Goal: Task Accomplishment & Management: Manage account settings

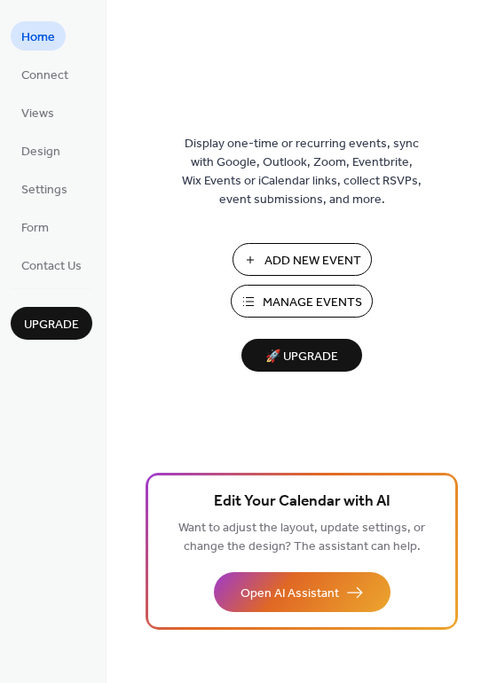
click at [312, 297] on span "Manage Events" at bounding box center [312, 303] width 99 height 19
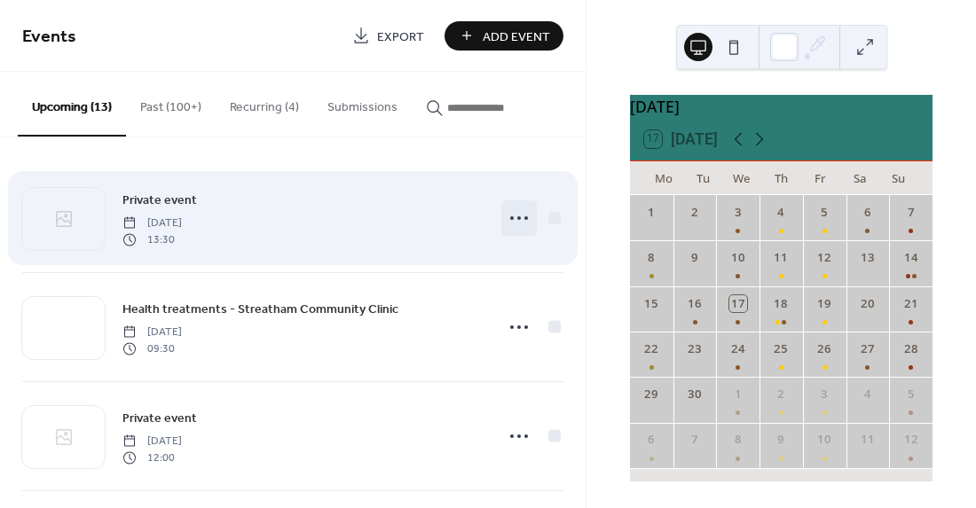
click at [517, 217] on icon at bounding box center [519, 218] width 28 height 28
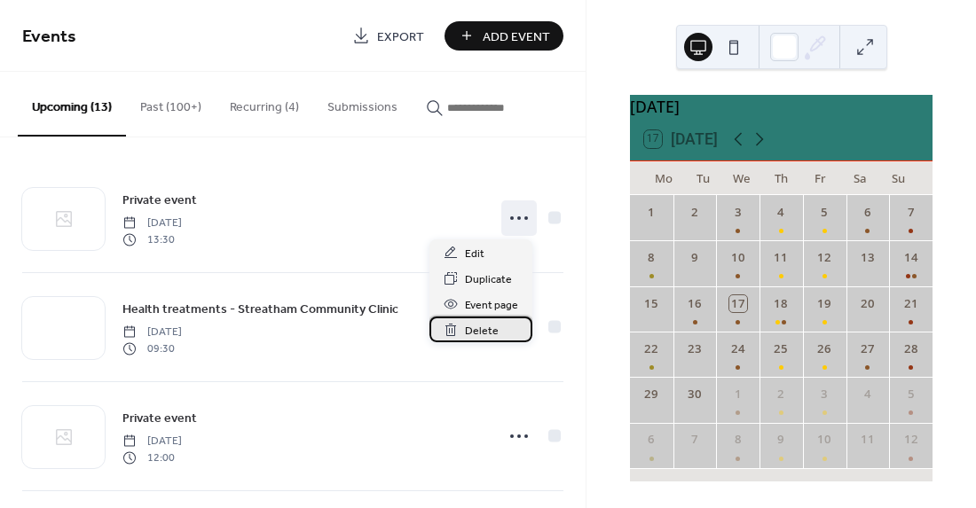
click at [449, 331] on icon at bounding box center [451, 330] width 4 height 5
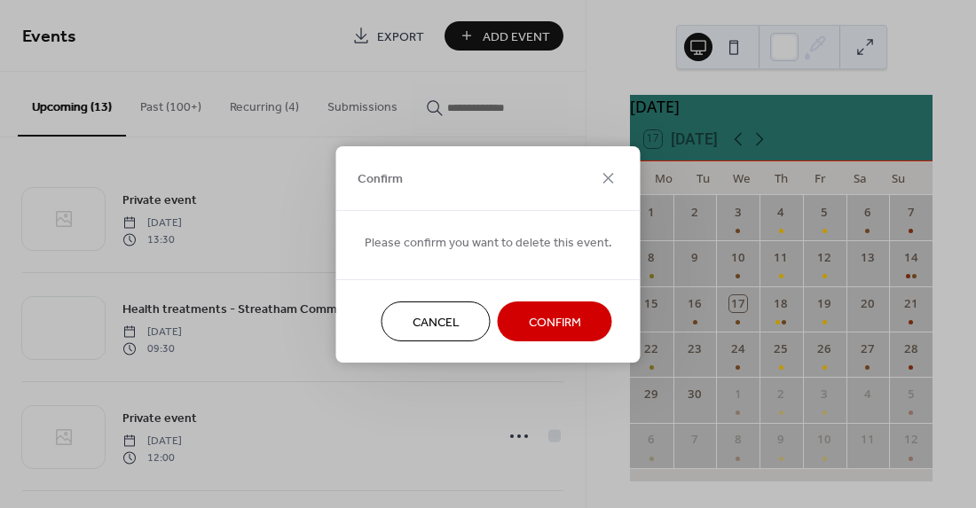
click at [556, 321] on span "Confirm" at bounding box center [555, 322] width 52 height 19
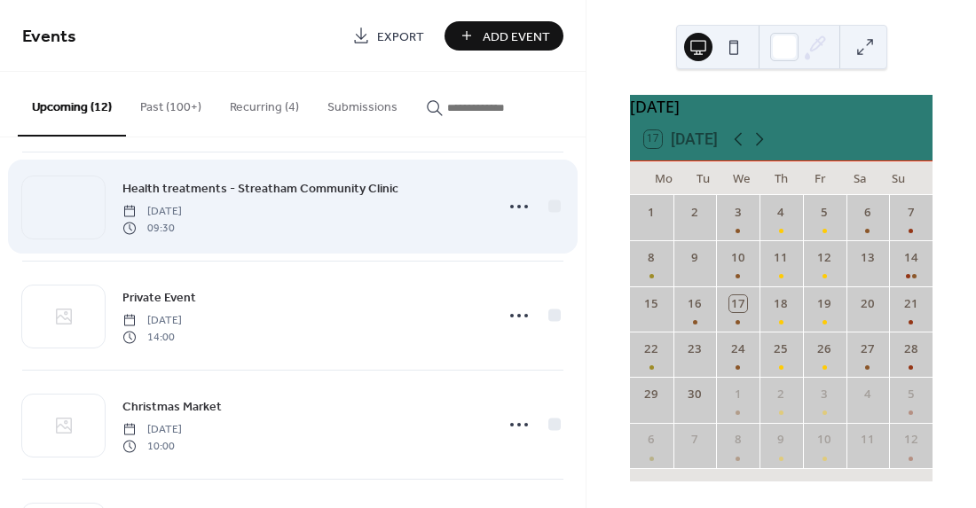
scroll to position [457, 0]
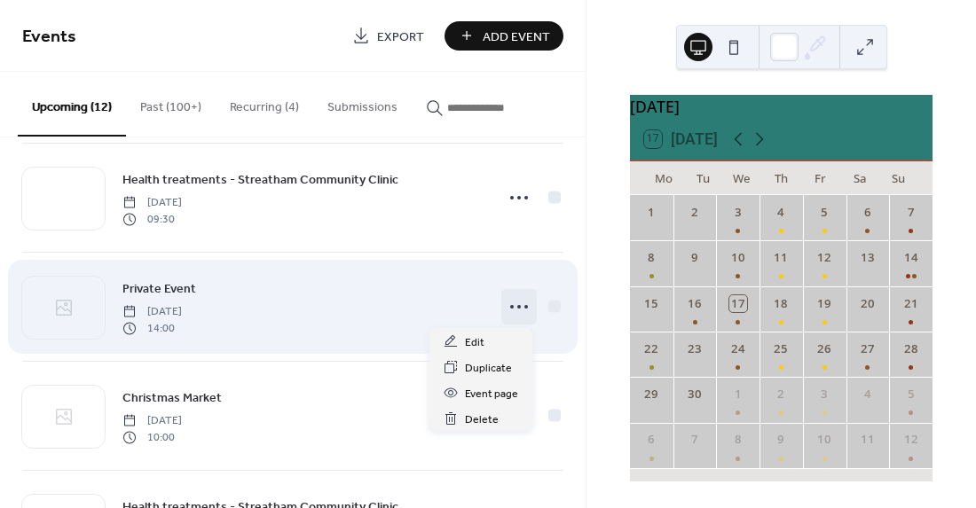
click at [509, 305] on icon at bounding box center [519, 307] width 28 height 28
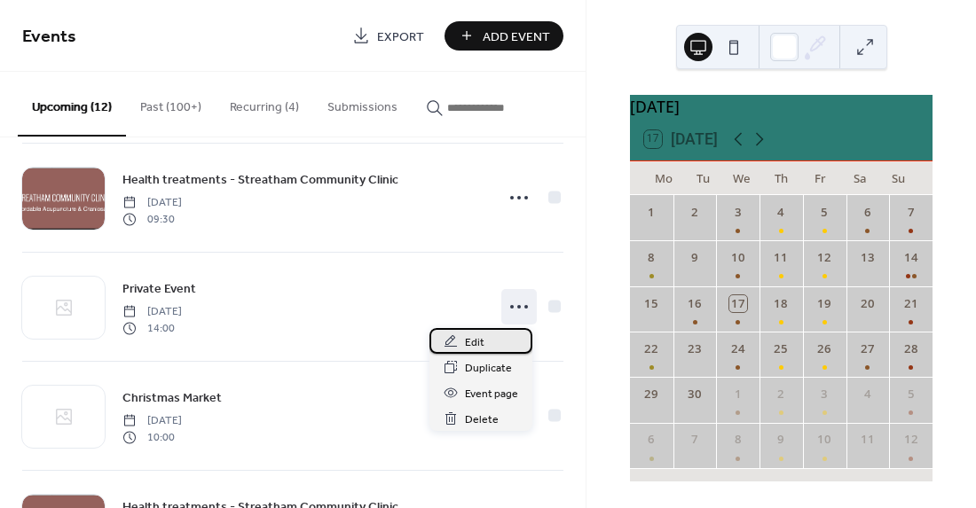
click at [476, 342] on span "Edit" at bounding box center [475, 343] width 20 height 19
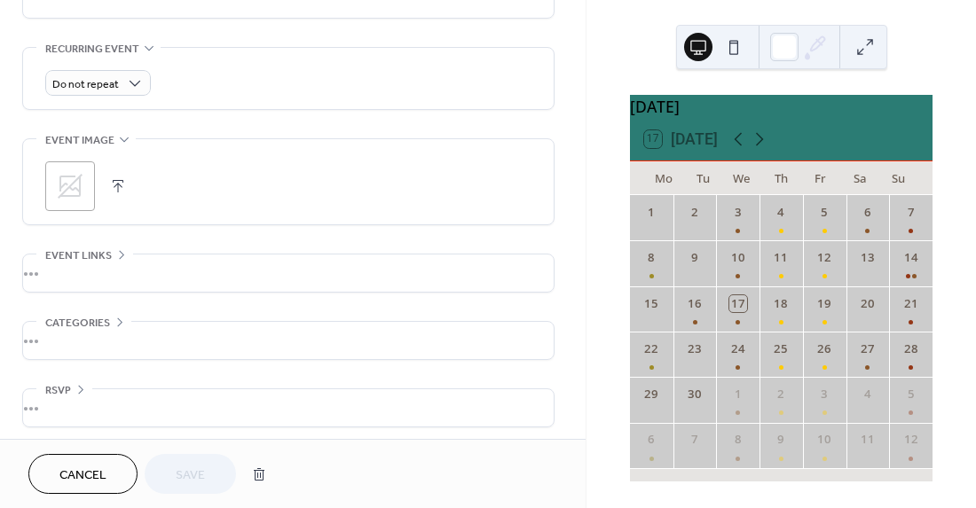
scroll to position [745, 0]
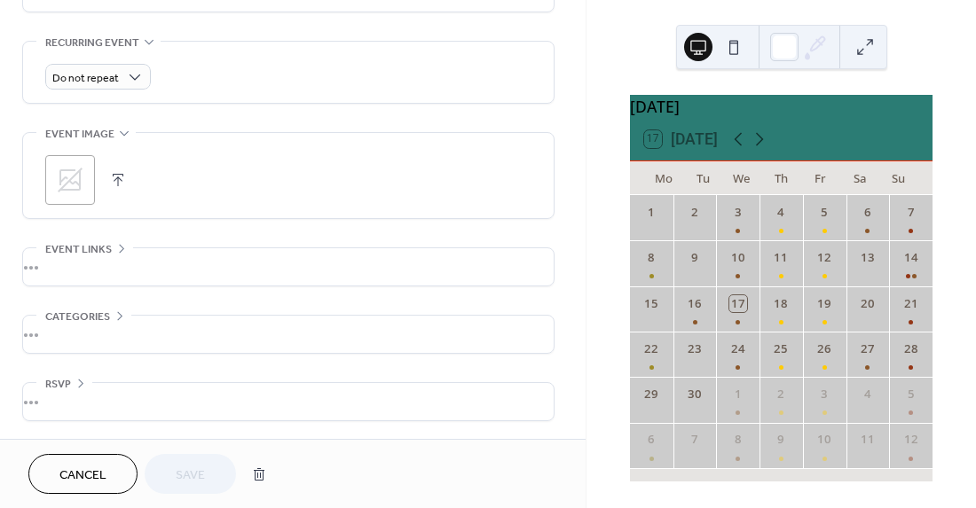
click at [85, 475] on span "Cancel" at bounding box center [82, 476] width 47 height 19
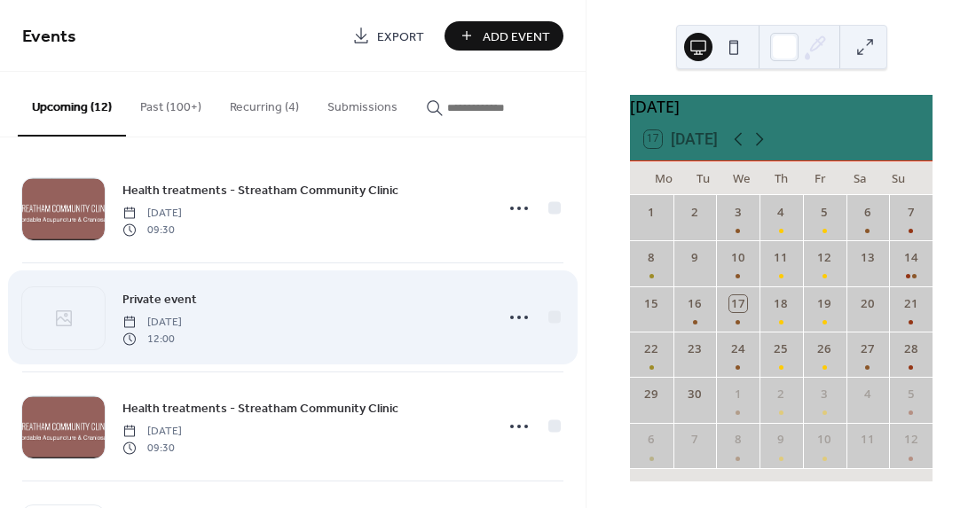
scroll to position [12, 0]
click at [510, 313] on icon at bounding box center [519, 316] width 28 height 28
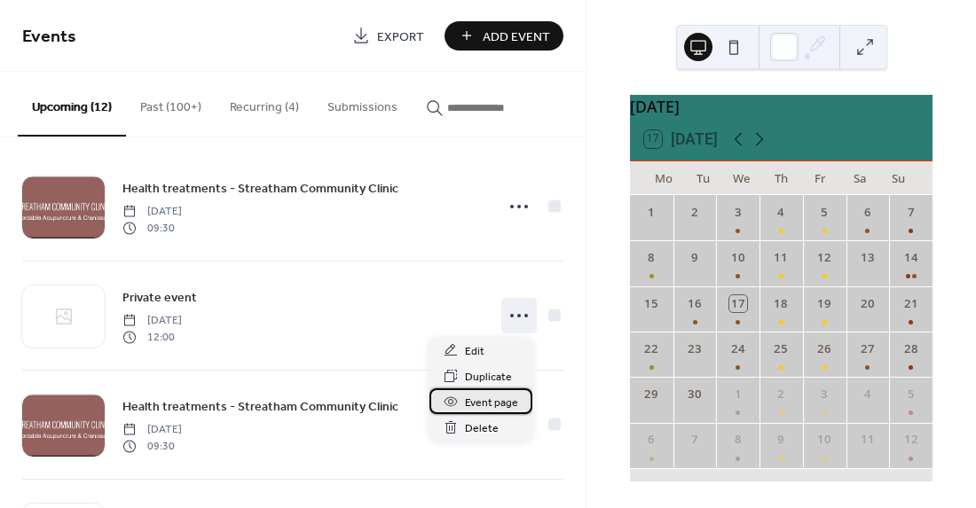
click at [452, 402] on icon at bounding box center [450, 401] width 5 height 5
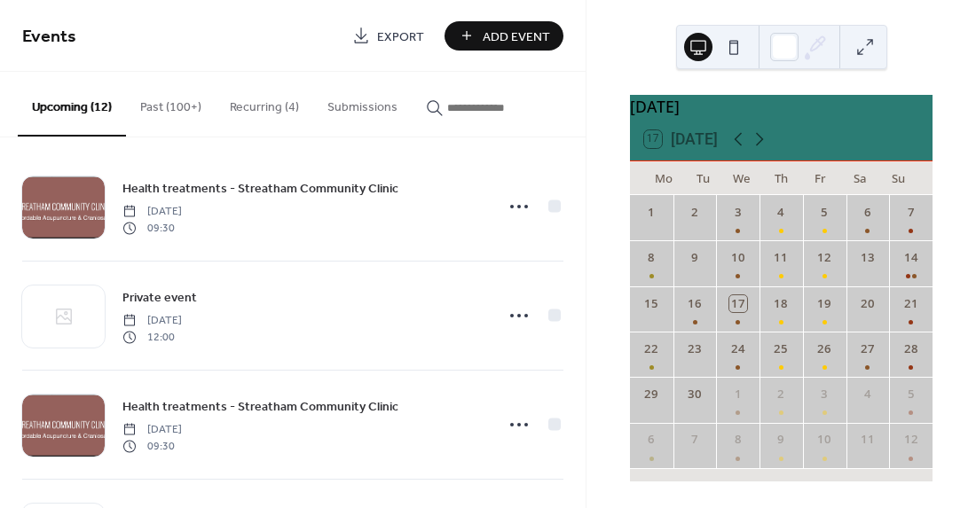
scroll to position [0, 0]
